Goal: Information Seeking & Learning: Learn about a topic

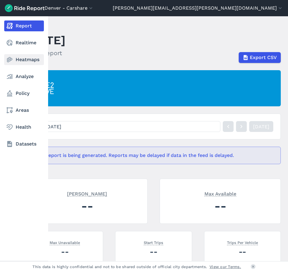
click at [11, 57] on icon at bounding box center [9, 59] width 7 height 7
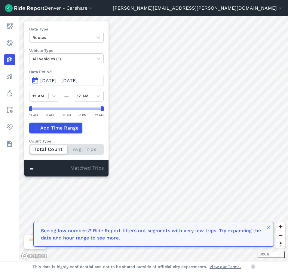
click at [78, 81] on span "[DATE]—[DATE]" at bounding box center [58, 81] width 37 height 6
click at [78, 82] on span "[DATE]—[DATE]" at bounding box center [58, 81] width 37 height 6
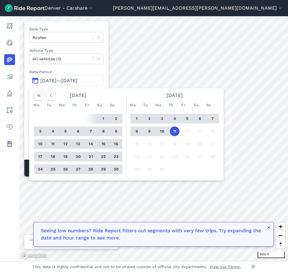
click at [182, 12] on header "[GEOGRAPHIC_DATA] - [GEOGRAPHIC_DATA] [GEOGRAPHIC_DATA] - [GEOGRAPHIC_DATA] [GE…" at bounding box center [144, 8] width 288 height 16
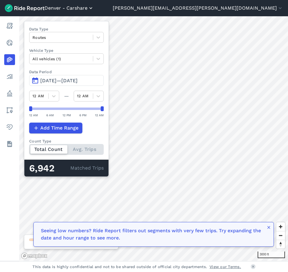
click at [94, 8] on icon "button" at bounding box center [91, 8] width 6 height 6
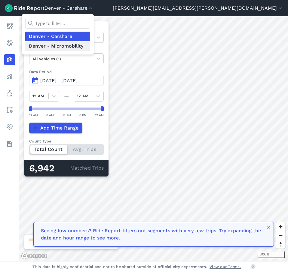
click at [90, 48] on link "Denver - Micromobility" at bounding box center [57, 46] width 65 height 10
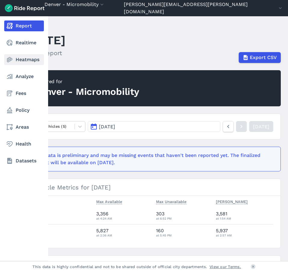
click at [7, 60] on use at bounding box center [10, 59] width 6 height 5
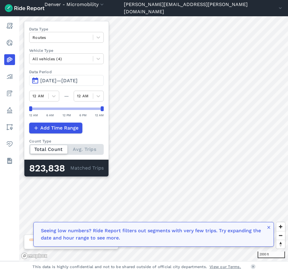
click at [81, 148] on div "Total Count Avg. Trips" at bounding box center [66, 149] width 75 height 11
click at [29, 148] on input "Count Type Total Count Avg. Trips" at bounding box center [29, 146] width 0 height 4
click at [269, 231] on button "button" at bounding box center [269, 228] width 5 height 7
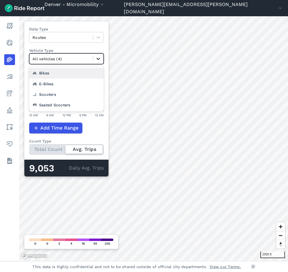
click at [101, 61] on icon at bounding box center [98, 59] width 6 height 6
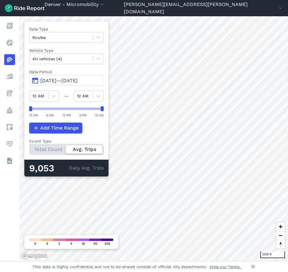
click at [78, 78] on span "[DATE]—[DATE]" at bounding box center [58, 81] width 37 height 6
click at [51, 82] on span "[DATE]—[DATE]" at bounding box center [58, 81] width 37 height 6
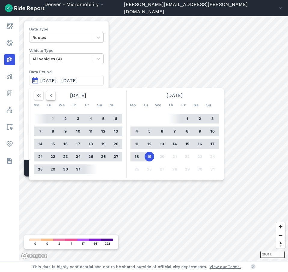
click at [47, 95] on button "button" at bounding box center [51, 96] width 10 height 10
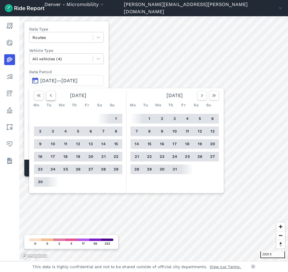
click at [47, 95] on button "button" at bounding box center [51, 96] width 10 height 10
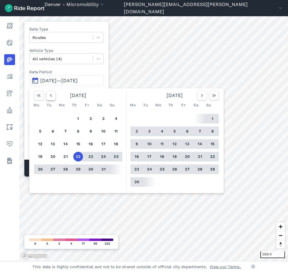
click at [47, 95] on button "button" at bounding box center [51, 96] width 10 height 10
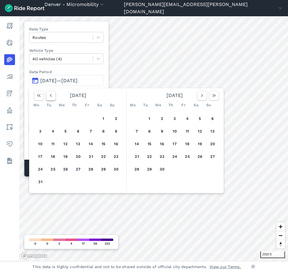
click at [47, 95] on button "button" at bounding box center [51, 96] width 10 height 10
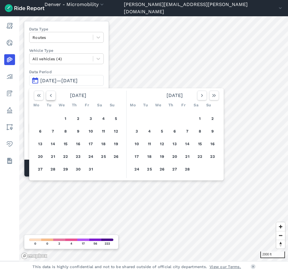
click at [47, 95] on button "button" at bounding box center [51, 96] width 10 height 10
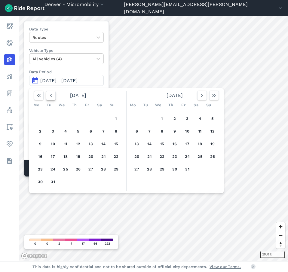
click at [47, 95] on button "button" at bounding box center [51, 96] width 10 height 10
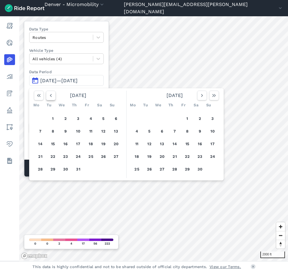
click at [47, 95] on button "button" at bounding box center [51, 96] width 10 height 10
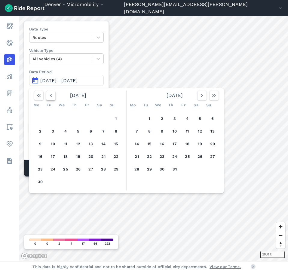
click at [47, 95] on button "button" at bounding box center [51, 96] width 10 height 10
click at [78, 118] on button "1" at bounding box center [78, 119] width 10 height 10
click at [200, 95] on icon "button" at bounding box center [202, 95] width 6 height 6
click at [215, 95] on use "button" at bounding box center [215, 95] width 4 height 3
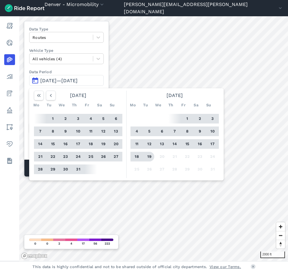
click at [151, 155] on button "19" at bounding box center [150, 157] width 10 height 10
